Goal: Task Accomplishment & Management: Manage account settings

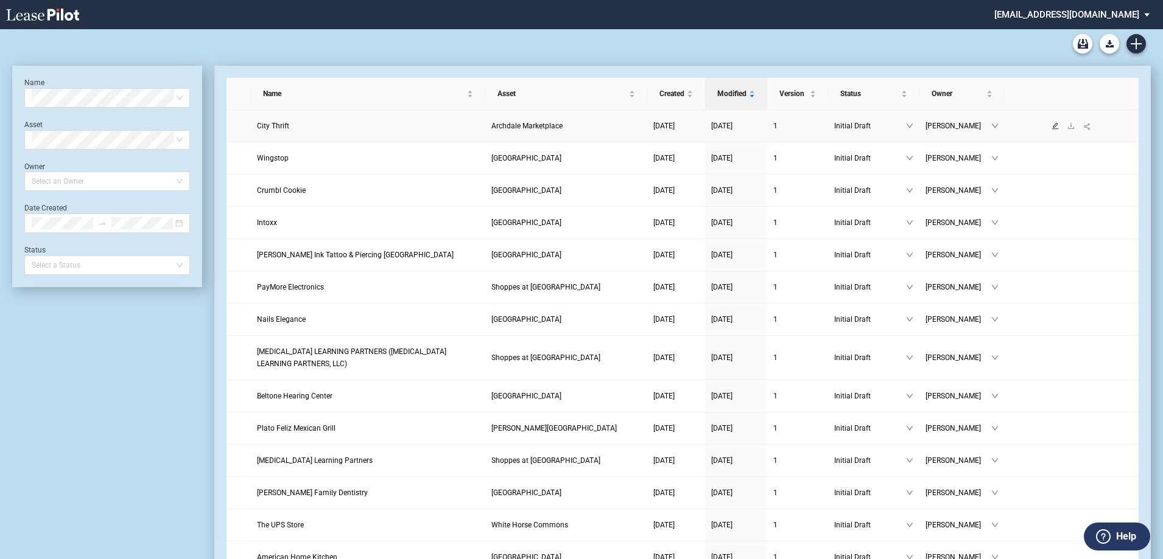
click at [1053, 128] on icon "edit" at bounding box center [1055, 125] width 7 height 7
